Goal: Information Seeking & Learning: Learn about a topic

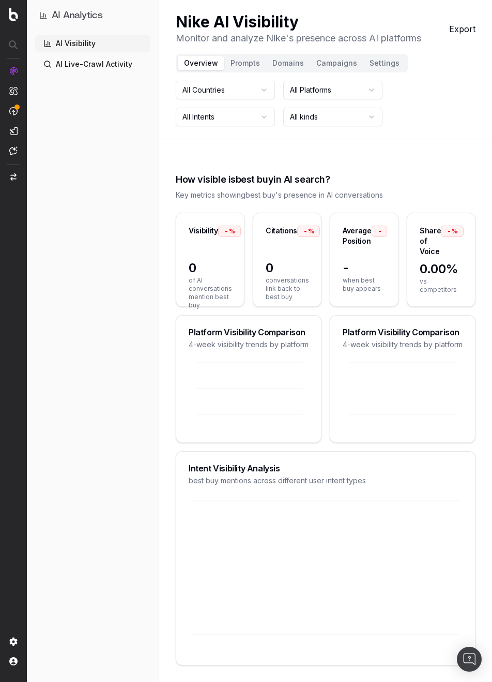
click at [279, 581] on icon at bounding box center [326, 575] width 274 height 154
